Goal: Use online tool/utility

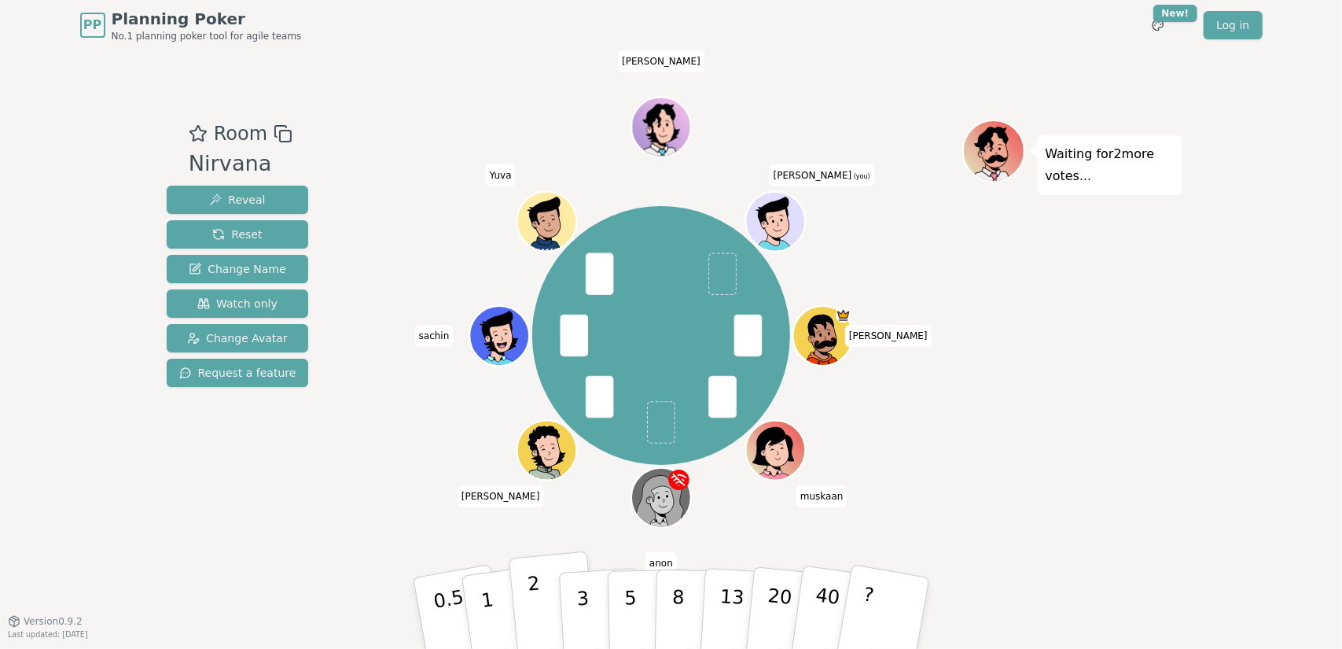
click at [539, 620] on p "2" at bounding box center [536, 616] width 20 height 86
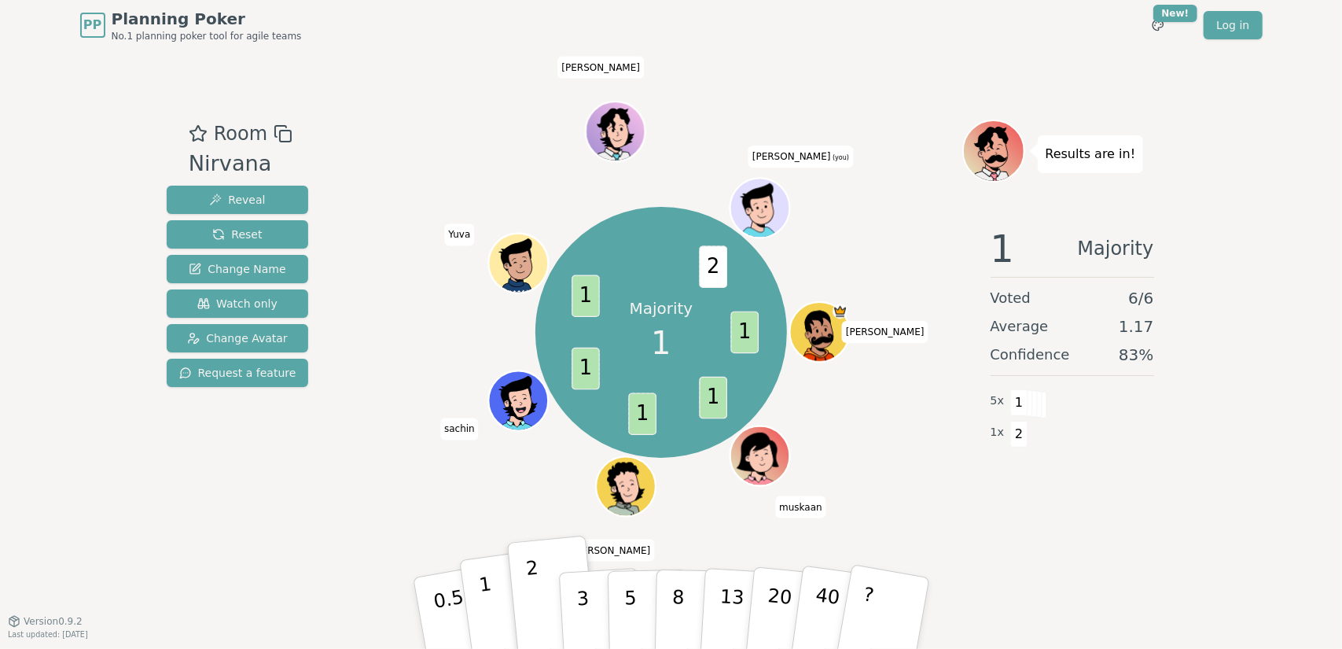
click at [483, 624] on button "1" at bounding box center [506, 613] width 94 height 127
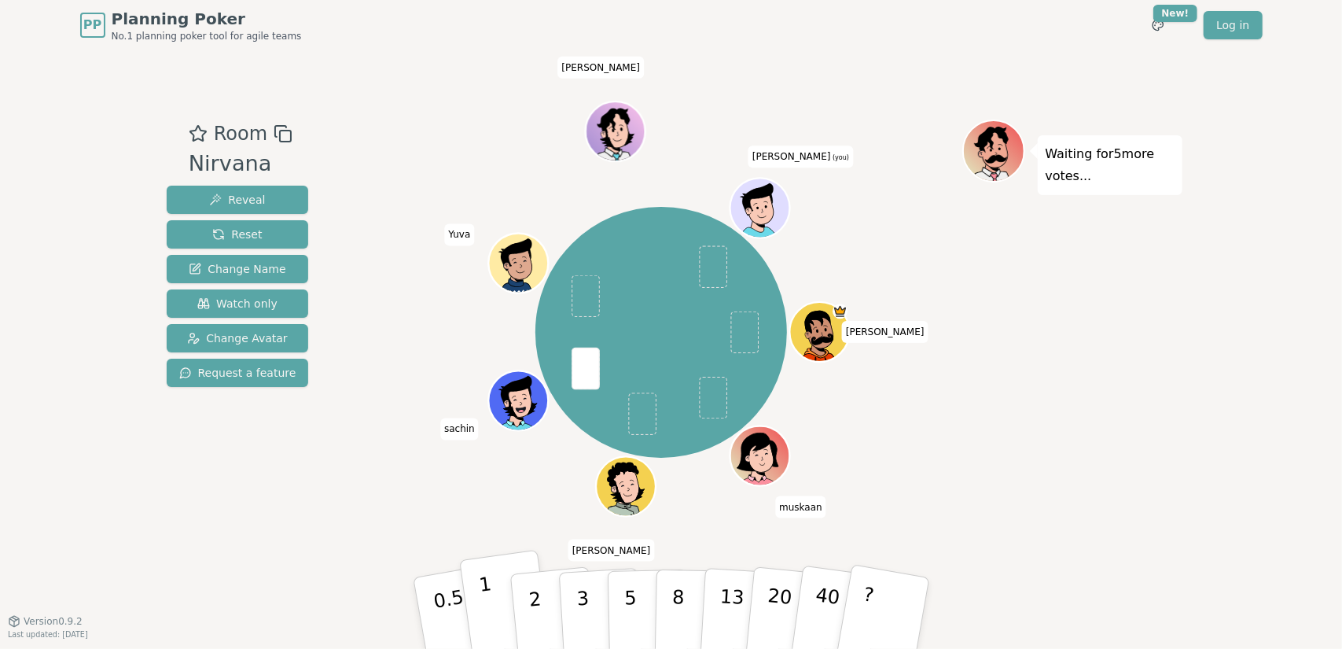
click at [484, 589] on p "1" at bounding box center [489, 616] width 24 height 86
click at [488, 592] on p "1" at bounding box center [489, 616] width 24 height 86
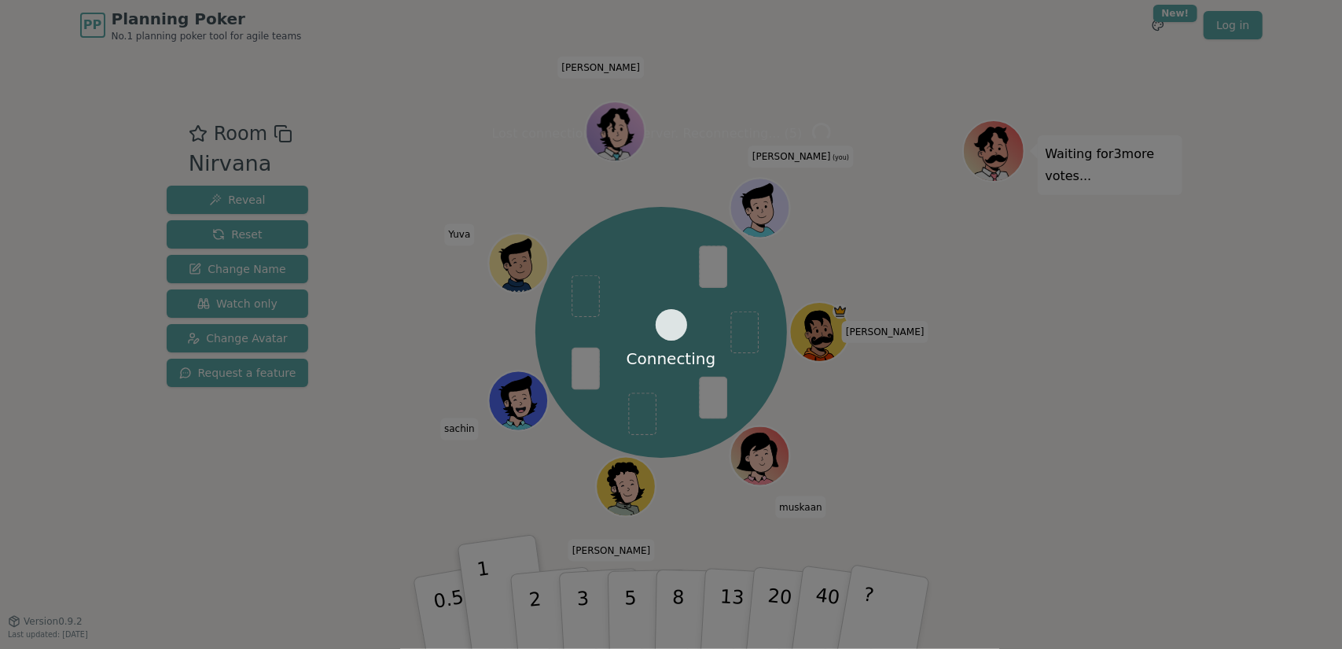
click at [528, 603] on div "Connecting" at bounding box center [671, 324] width 1342 height 649
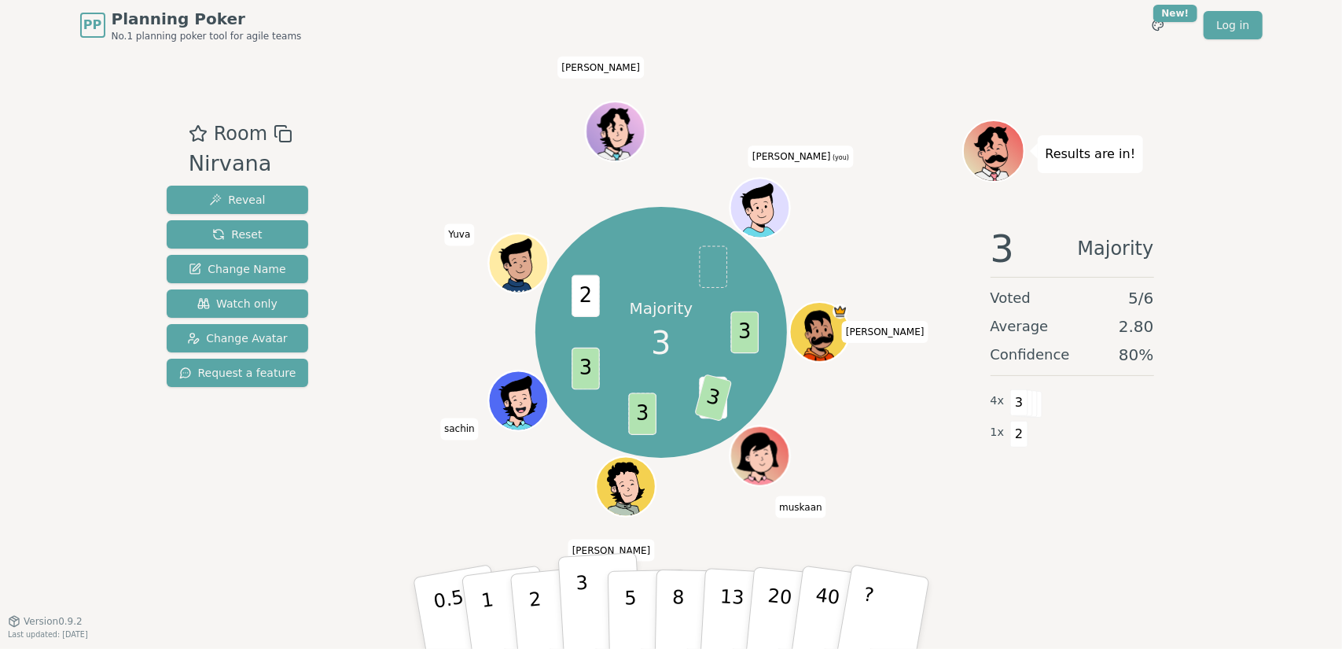
click at [574, 595] on button "3" at bounding box center [601, 613] width 86 height 123
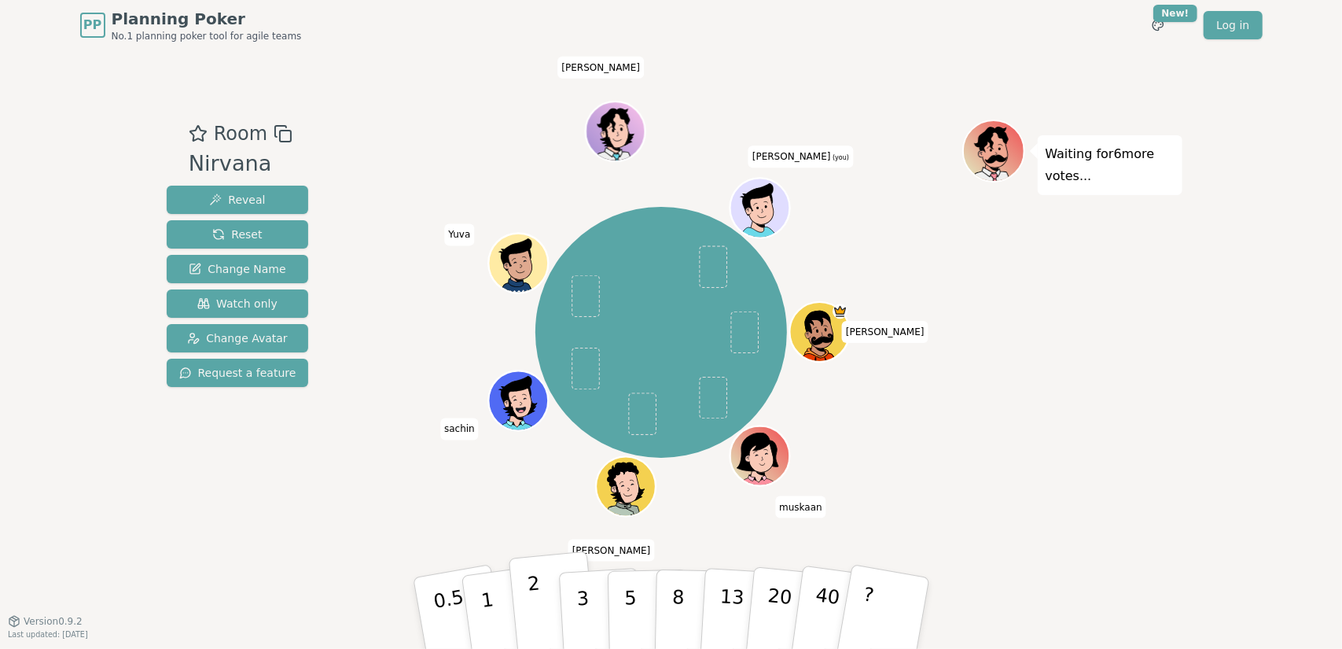
click at [539, 626] on p "2" at bounding box center [536, 616] width 20 height 86
click at [535, 611] on p "2" at bounding box center [536, 616] width 20 height 86
click at [581, 613] on p "3" at bounding box center [583, 615] width 17 height 86
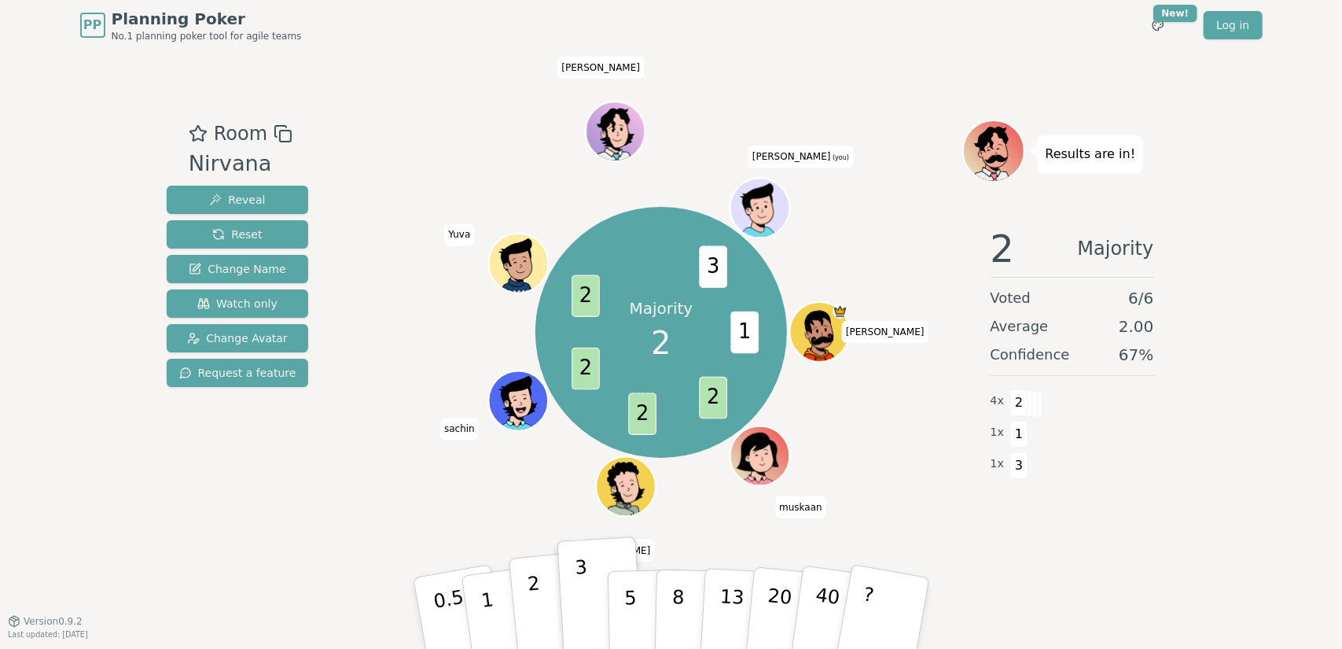
click at [536, 593] on p "2" at bounding box center [536, 616] width 20 height 86
